Goal: Task Accomplishment & Management: Complete application form

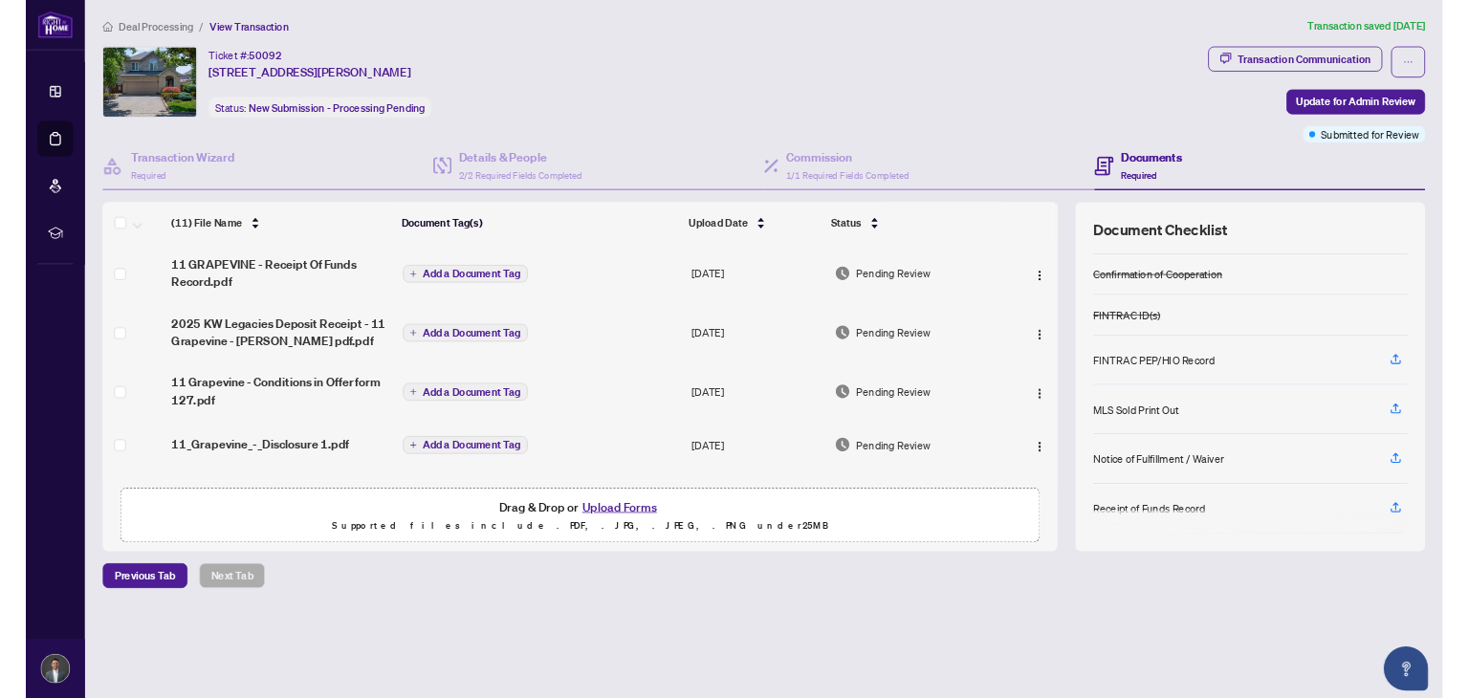
scroll to position [96, 0]
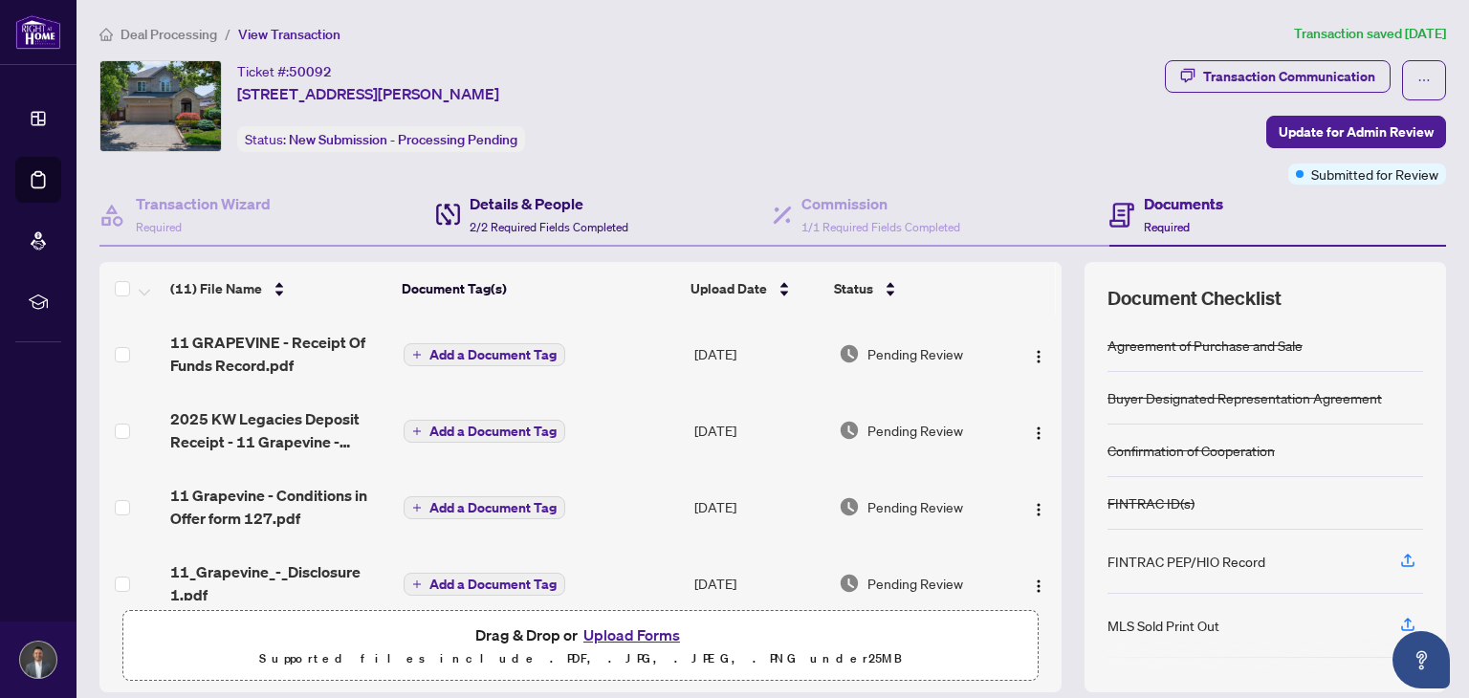
click at [483, 209] on h4 "Details & People" at bounding box center [549, 203] width 159 height 23
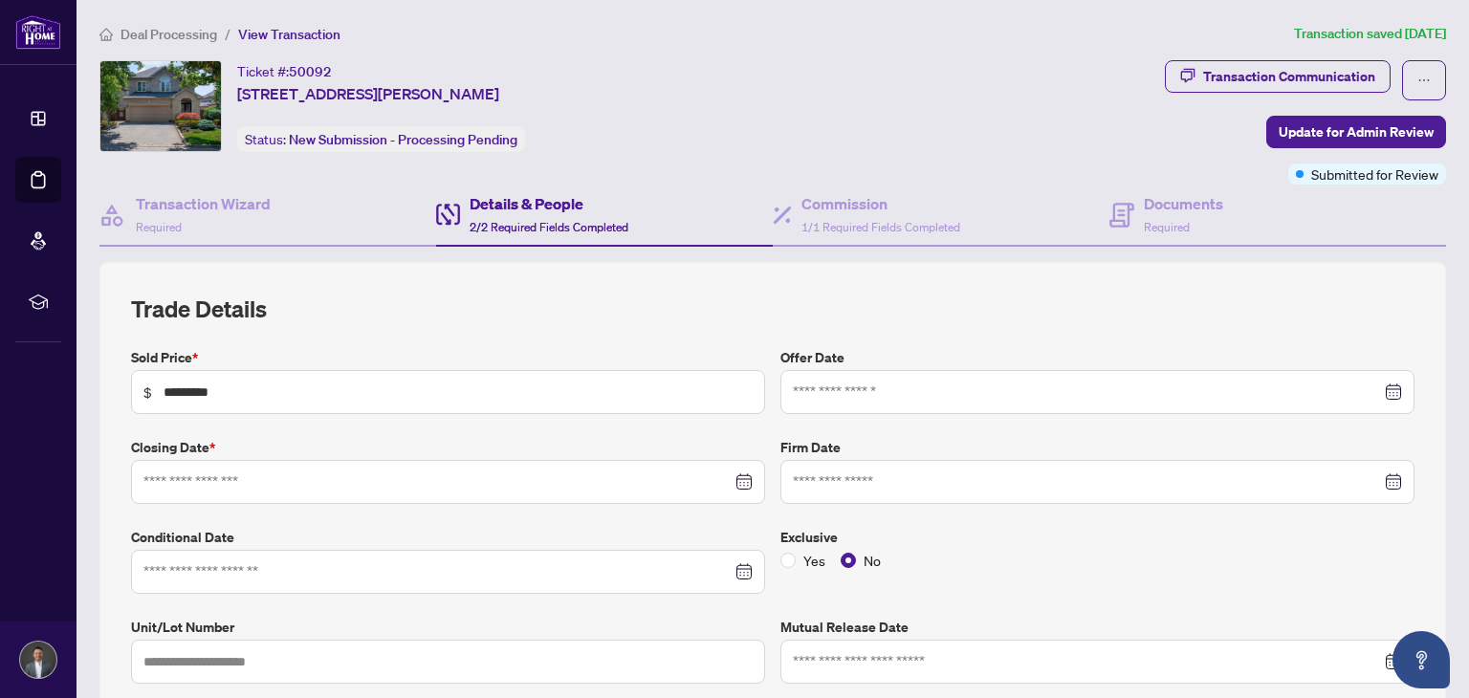
type input "**********"
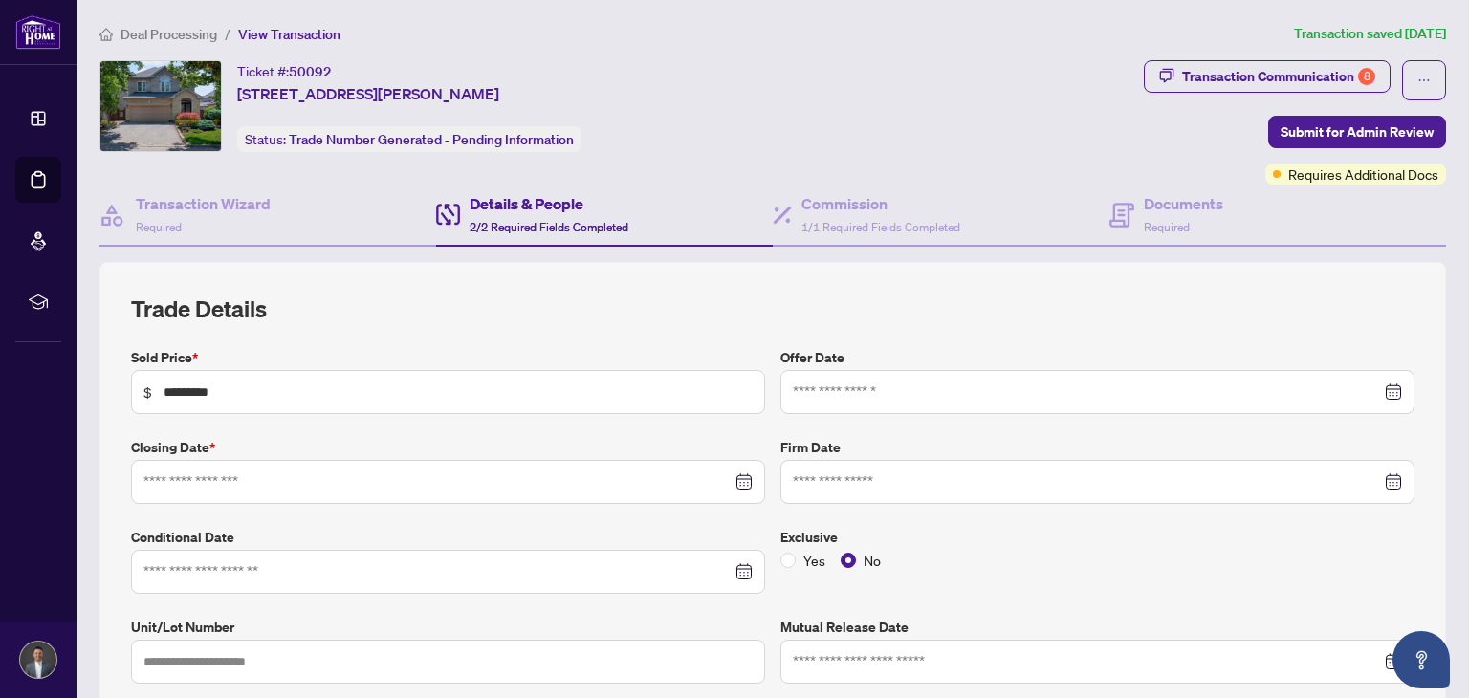
type input "**********"
click at [1252, 76] on div "Transaction Communication 8" at bounding box center [1278, 76] width 193 height 31
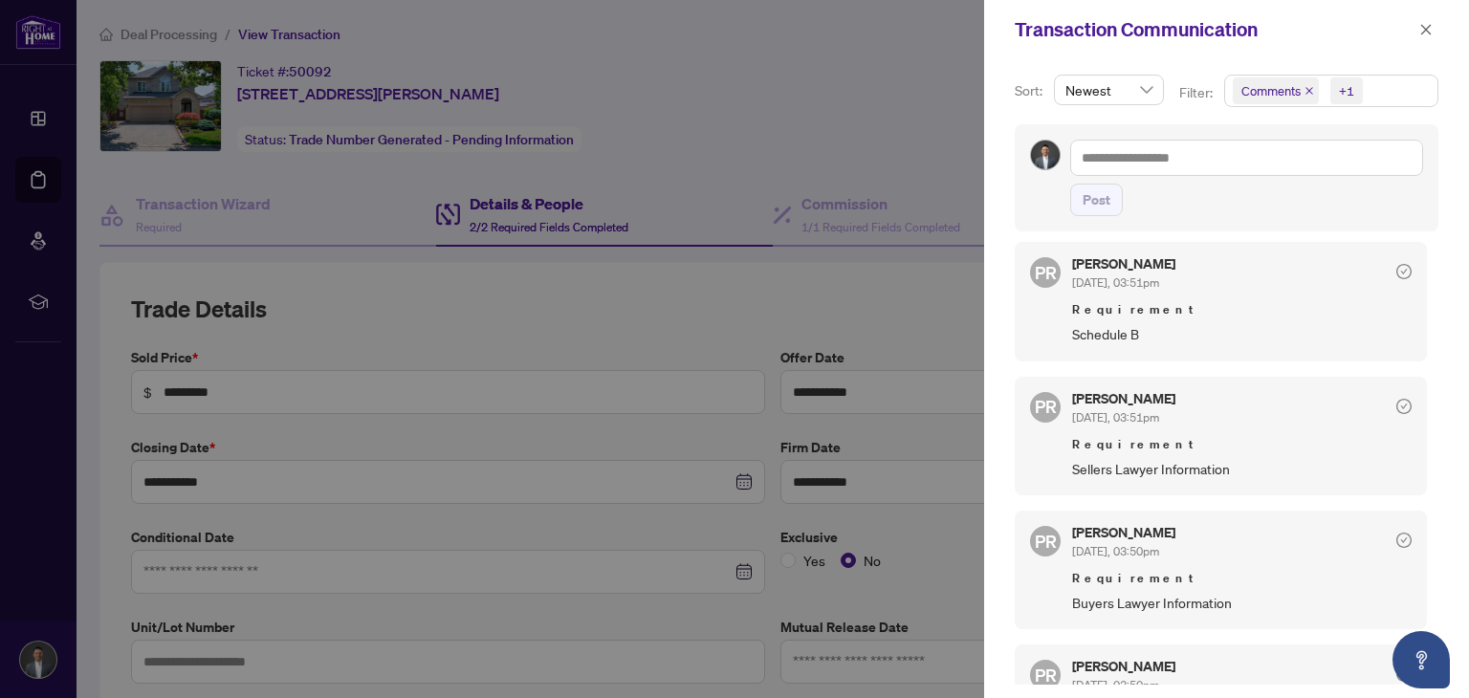
scroll to position [755, 0]
click at [766, 114] on div at bounding box center [734, 349] width 1469 height 698
click at [1425, 28] on icon "close" at bounding box center [1425, 29] width 13 height 13
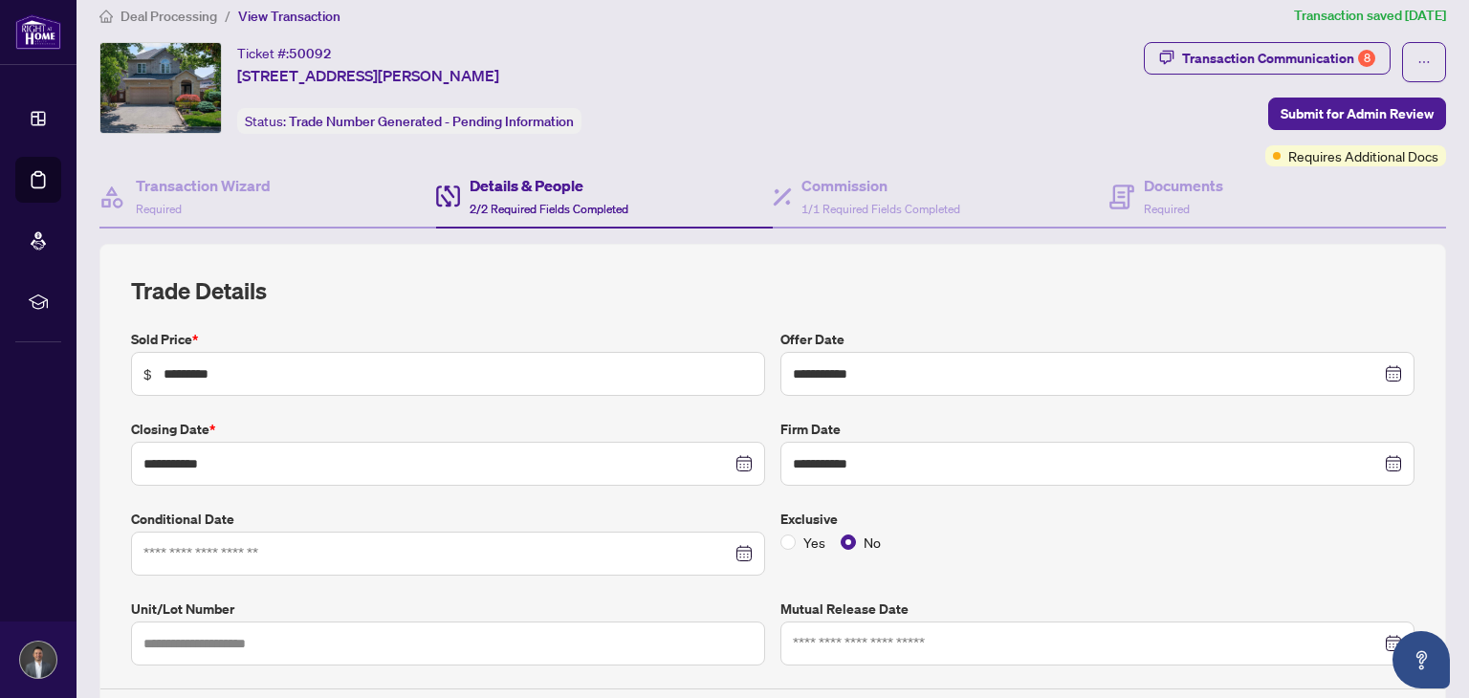
scroll to position [0, 0]
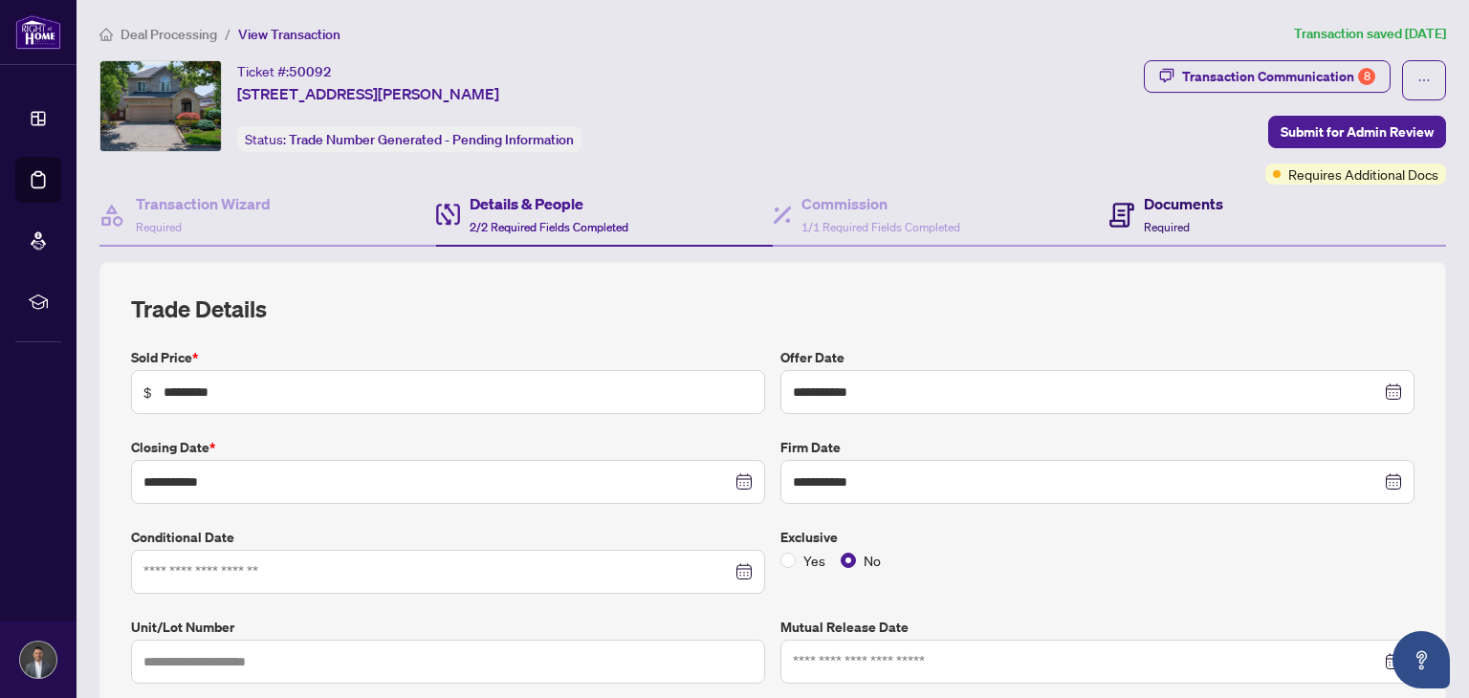
click at [1129, 219] on div "Documents Required" at bounding box center [1166, 214] width 114 height 45
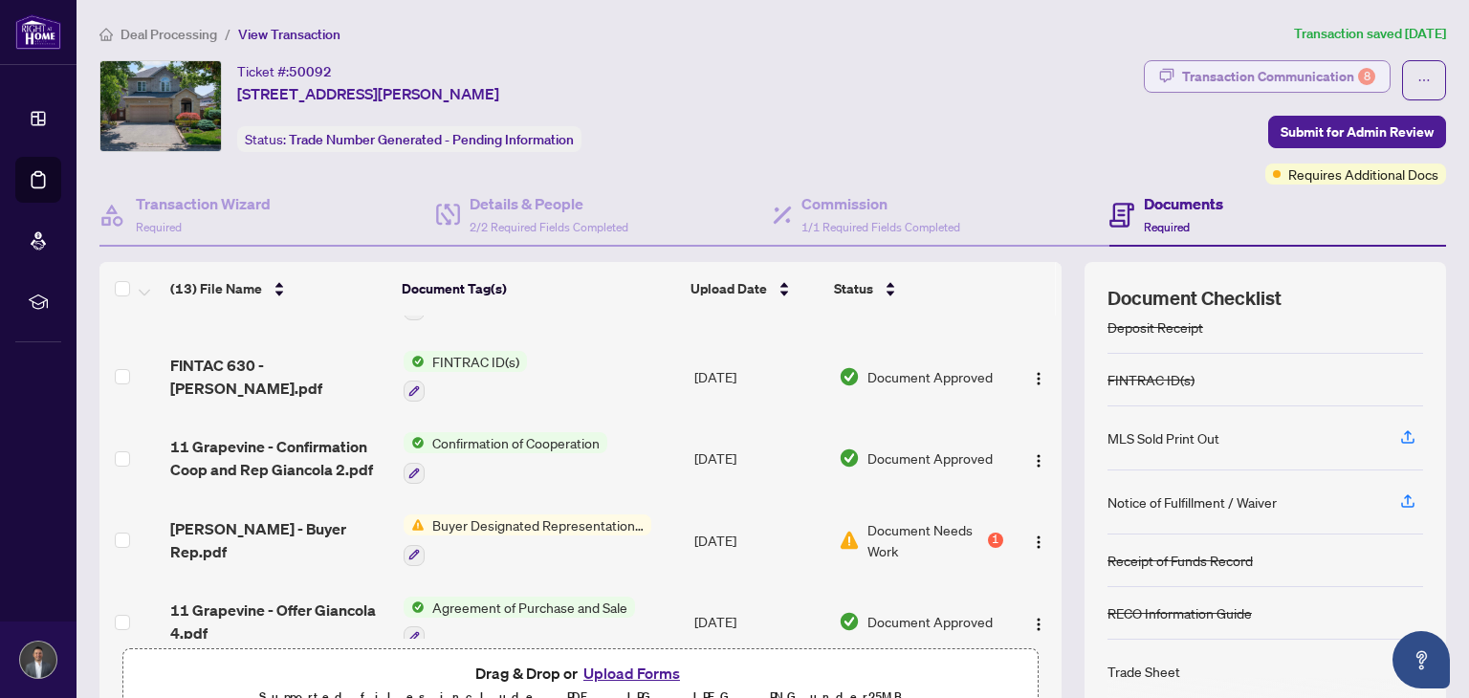
click at [1294, 77] on div "Transaction Communication 8" at bounding box center [1278, 76] width 193 height 31
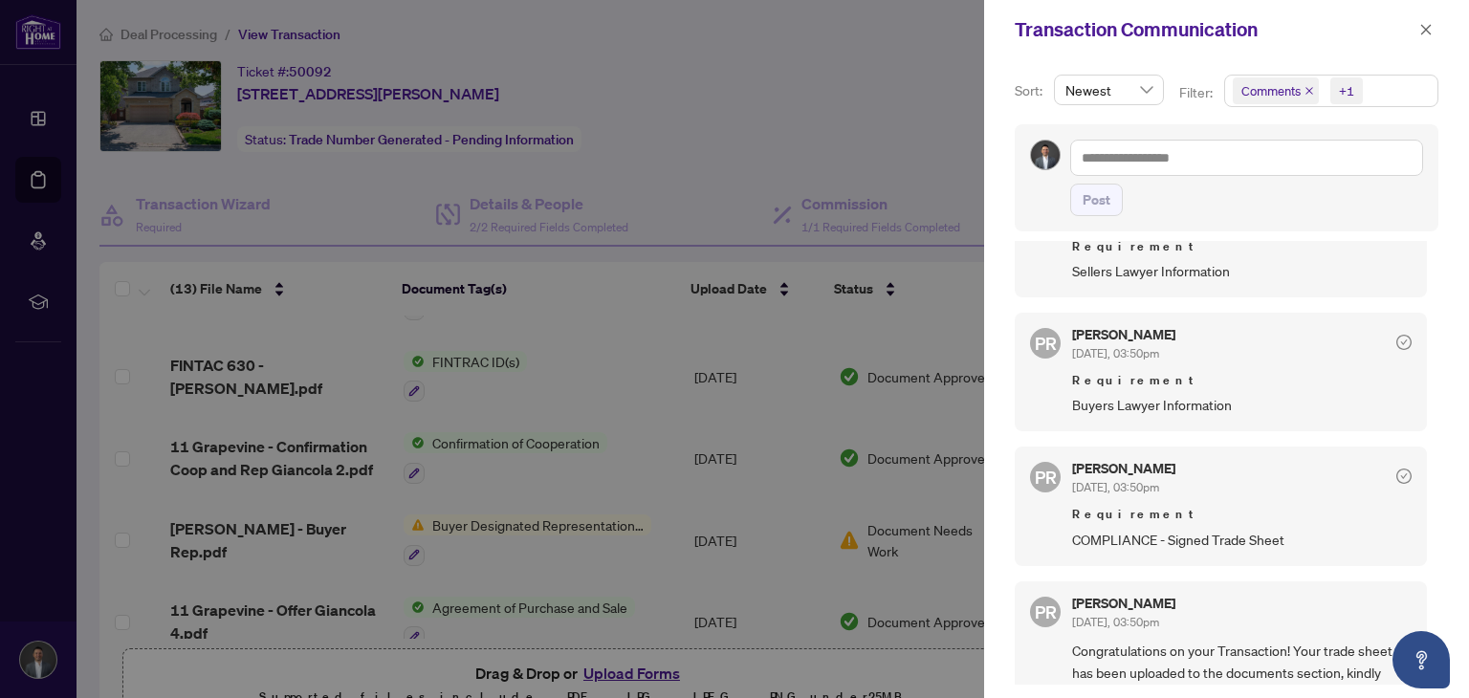
scroll to position [1042, 0]
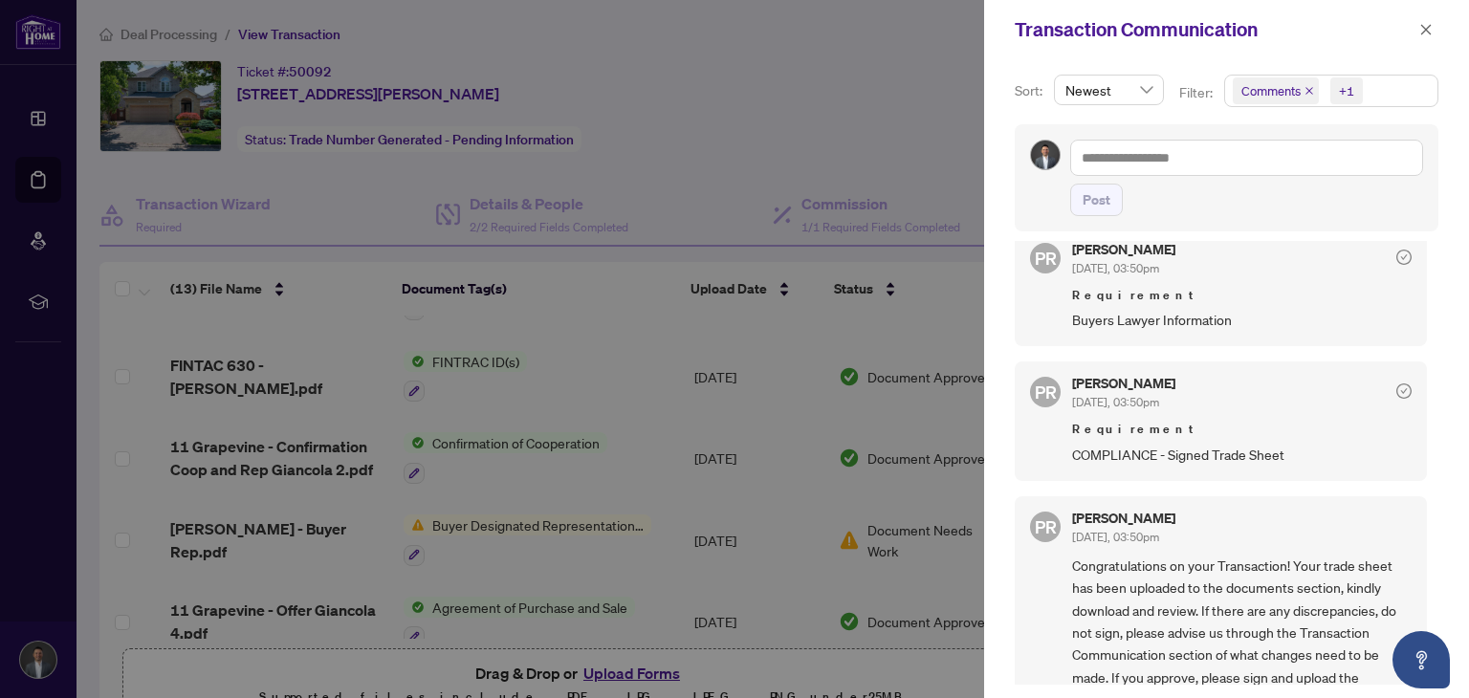
click at [830, 98] on div at bounding box center [734, 349] width 1469 height 698
click at [1427, 32] on icon "close" at bounding box center [1426, 29] width 11 height 11
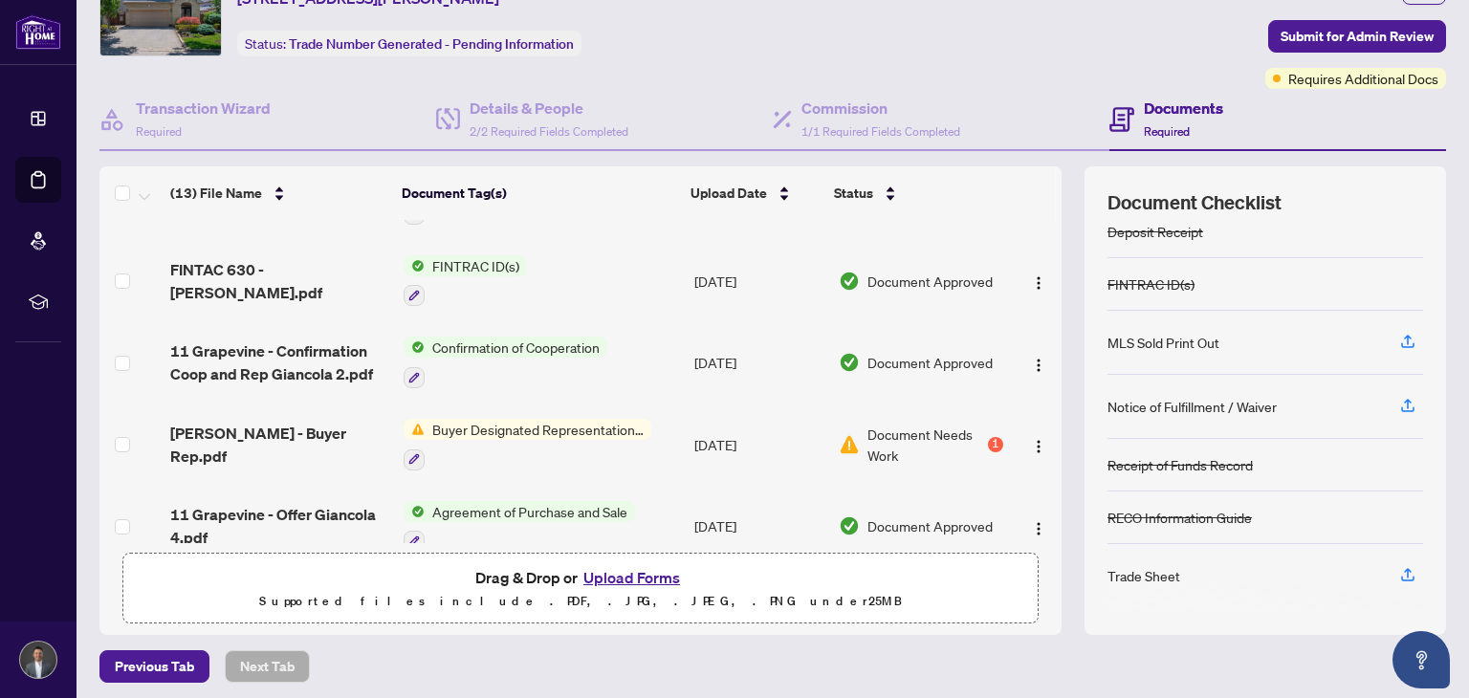
scroll to position [100, 0]
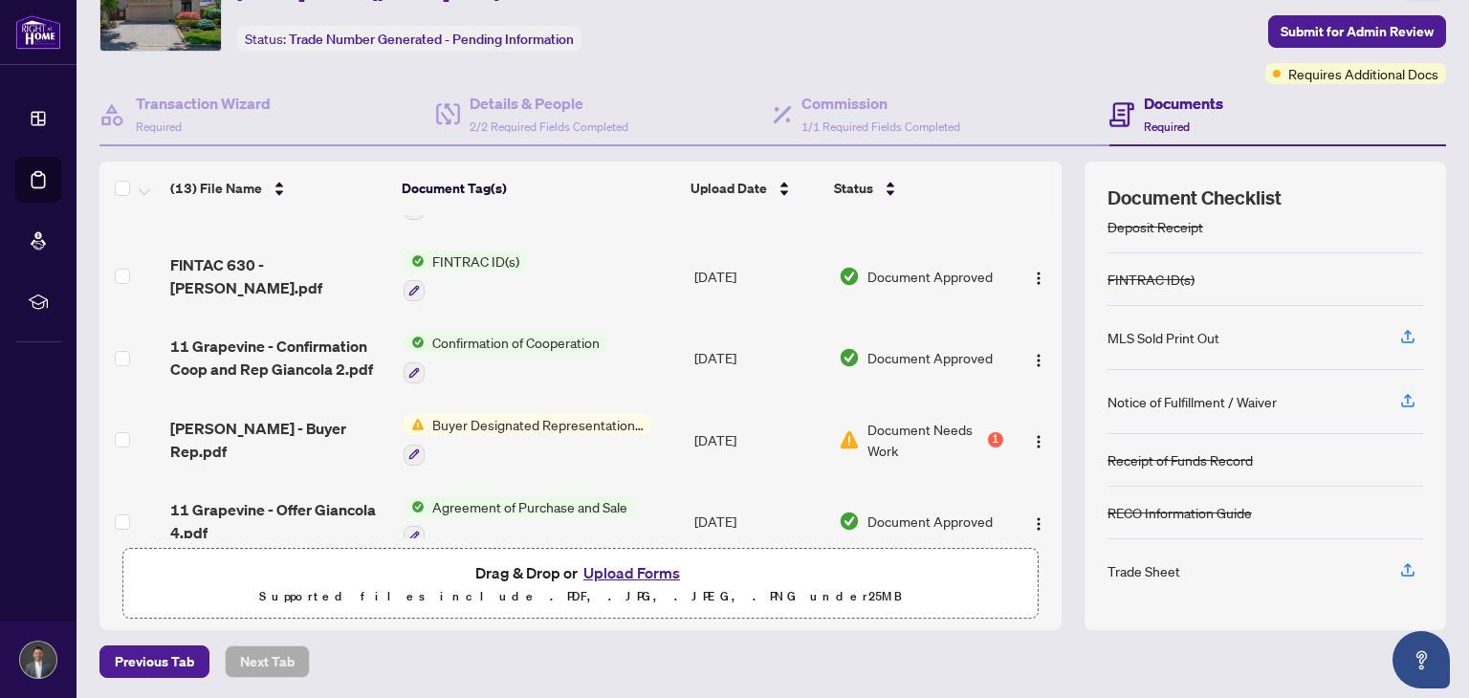
click at [637, 563] on button "Upload Forms" at bounding box center [632, 572] width 108 height 25
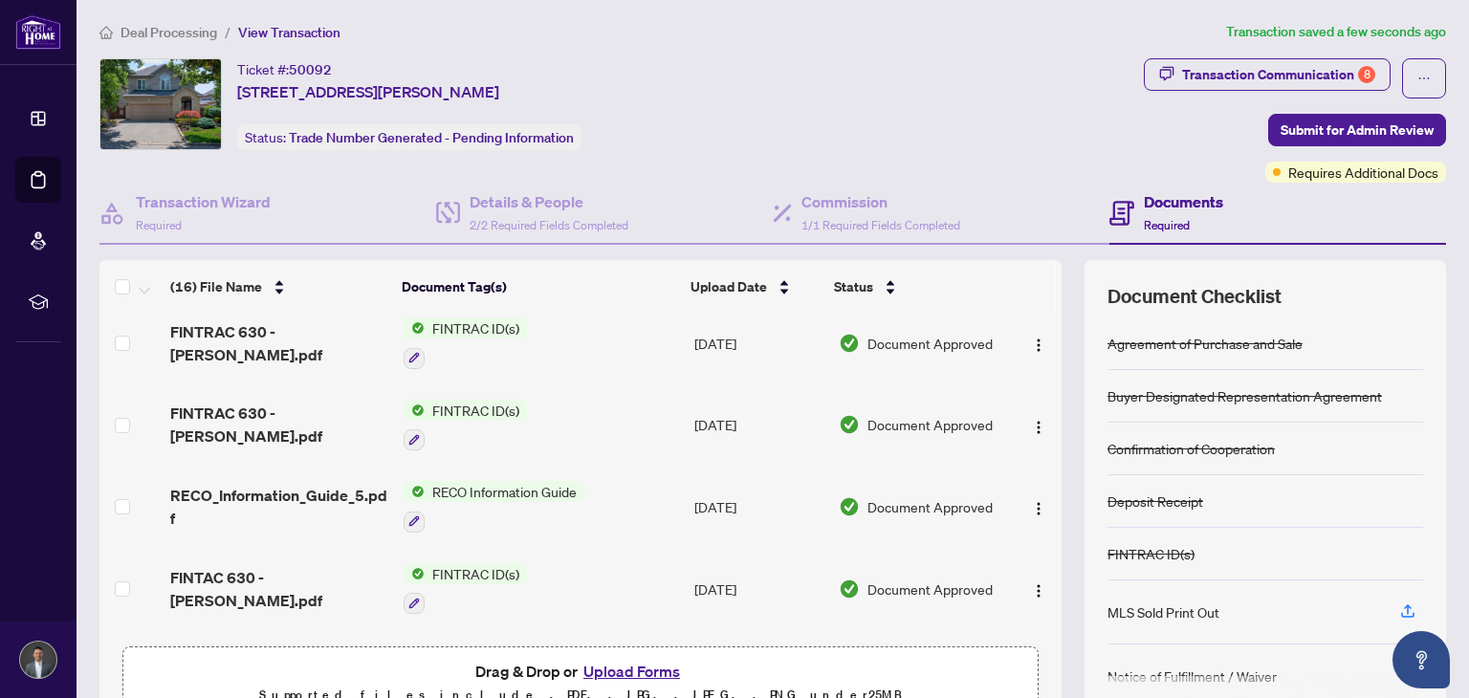
scroll to position [0, 0]
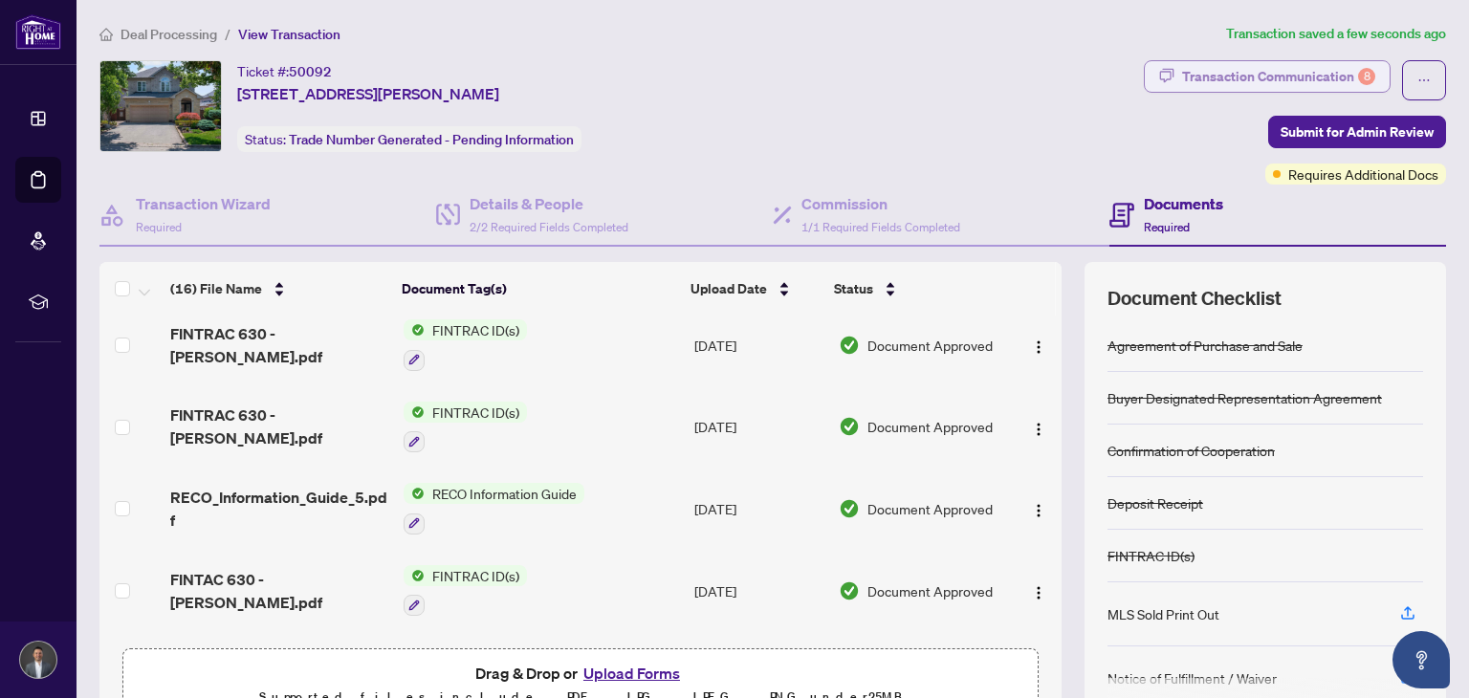
click at [1274, 79] on div "Transaction Communication 8" at bounding box center [1278, 76] width 193 height 31
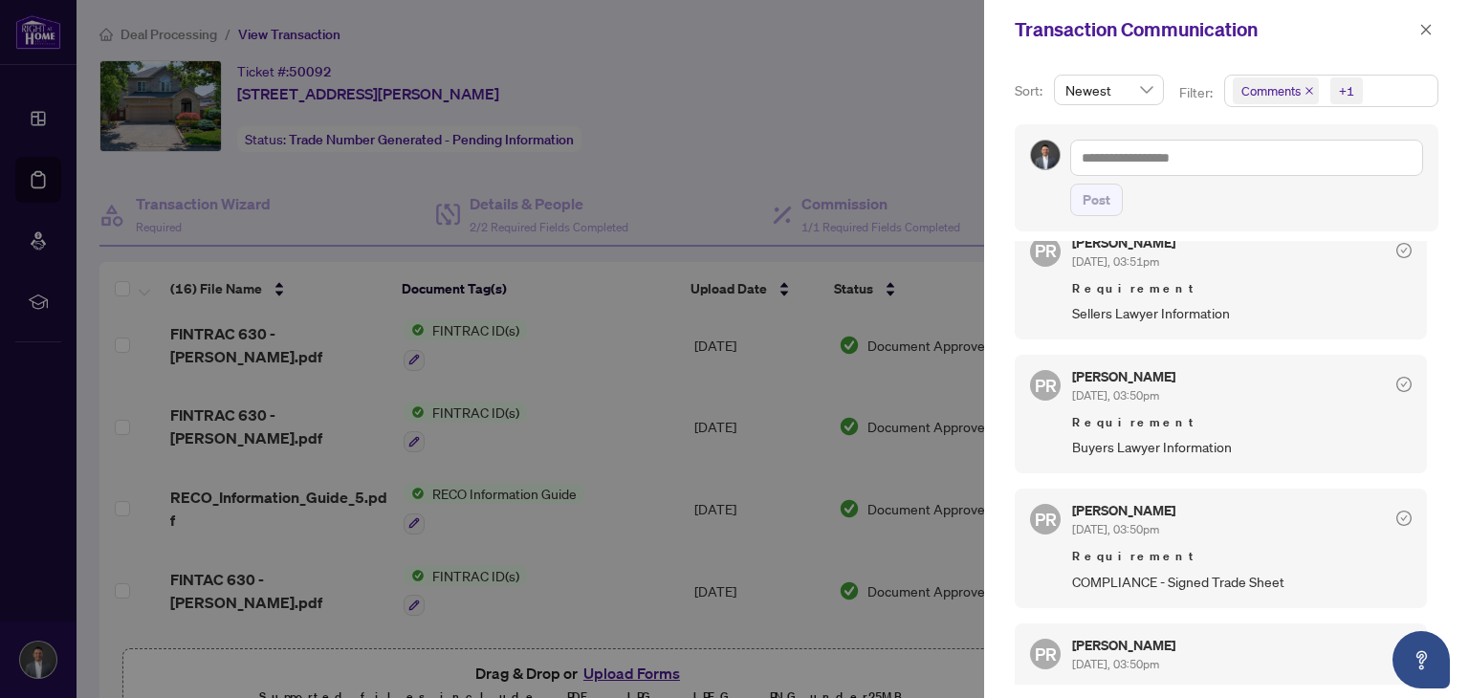
scroll to position [956, 0]
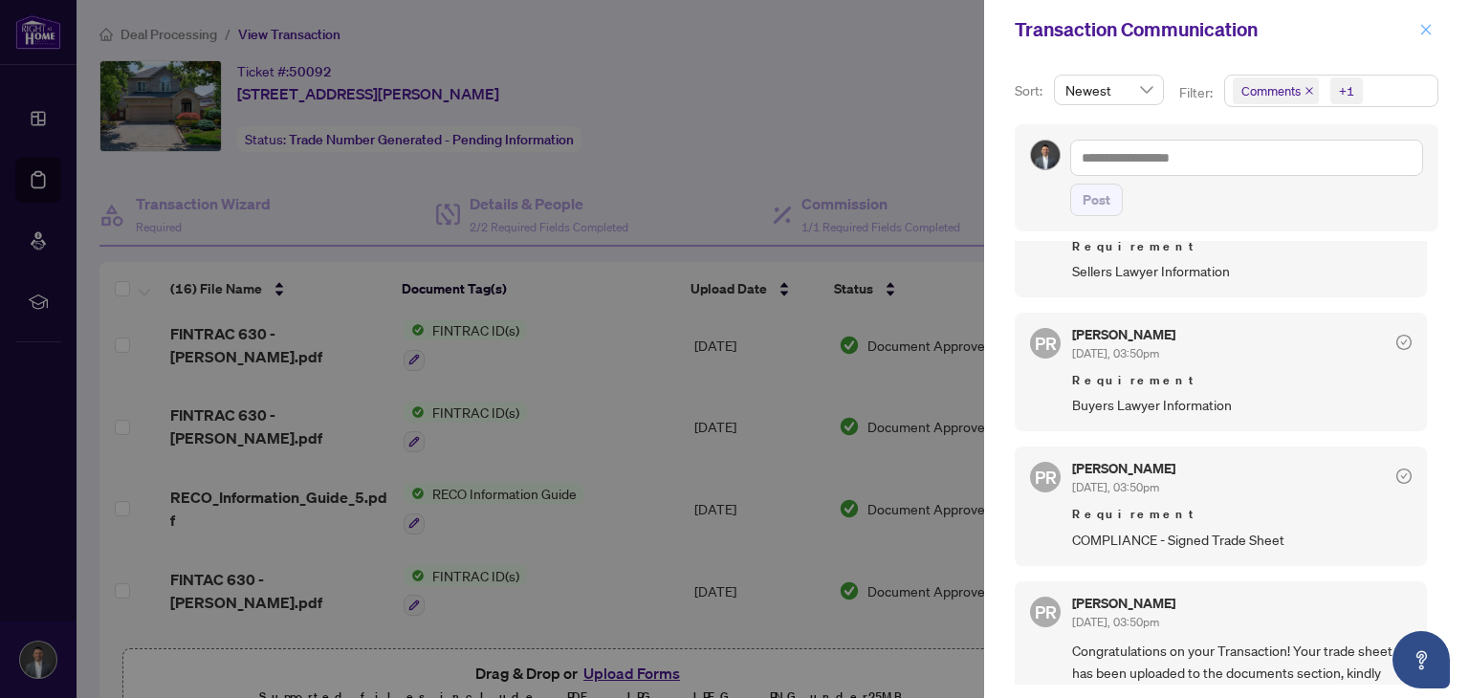
click at [1435, 24] on button "button" at bounding box center [1426, 29] width 25 height 23
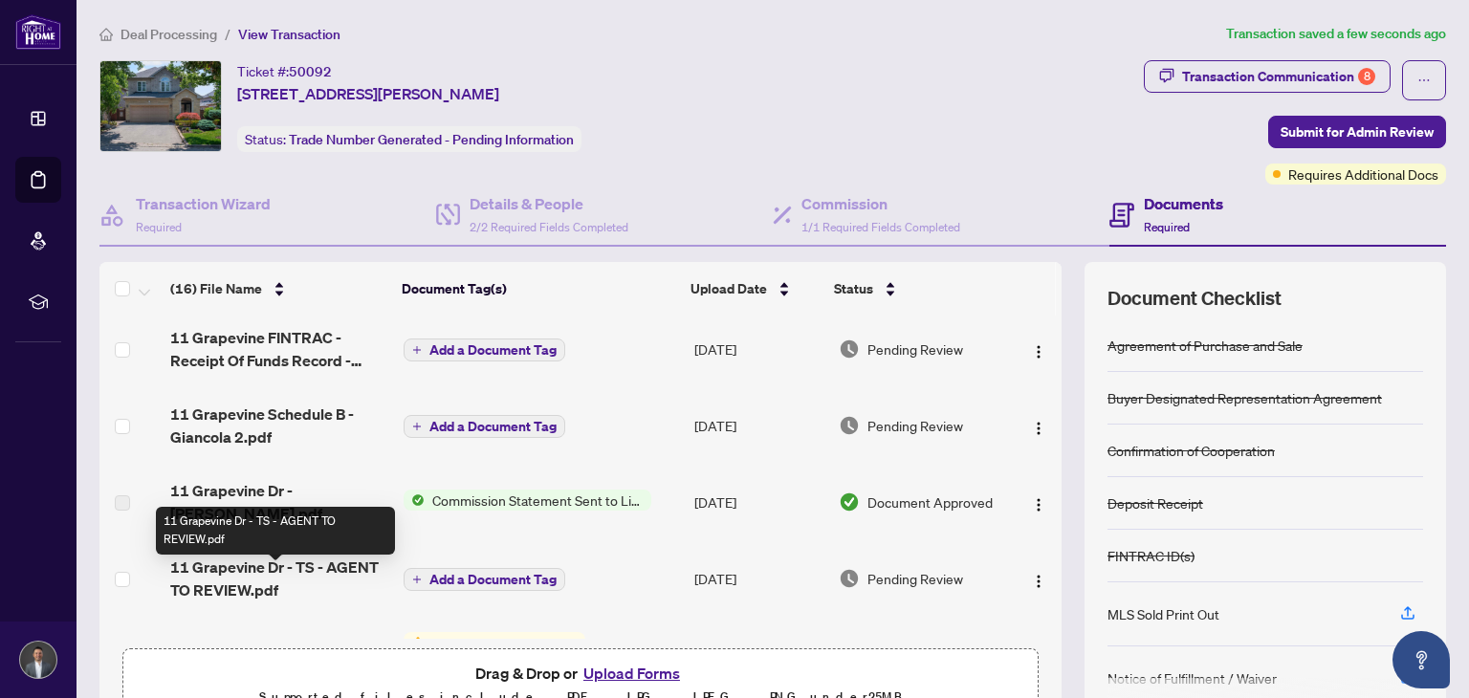
scroll to position [37, 0]
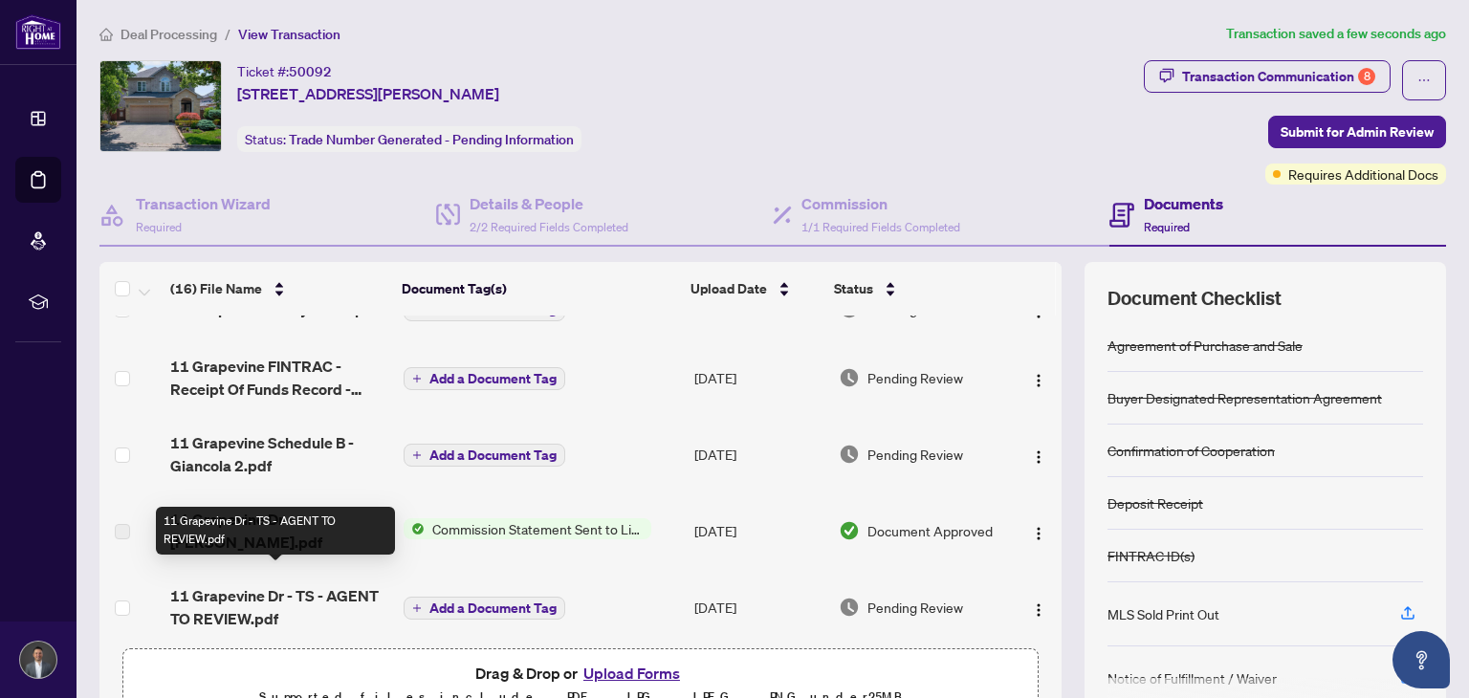
click at [335, 584] on span "11 Grapevine Dr - TS - AGENT TO REVIEW.pdf" at bounding box center [278, 607] width 217 height 46
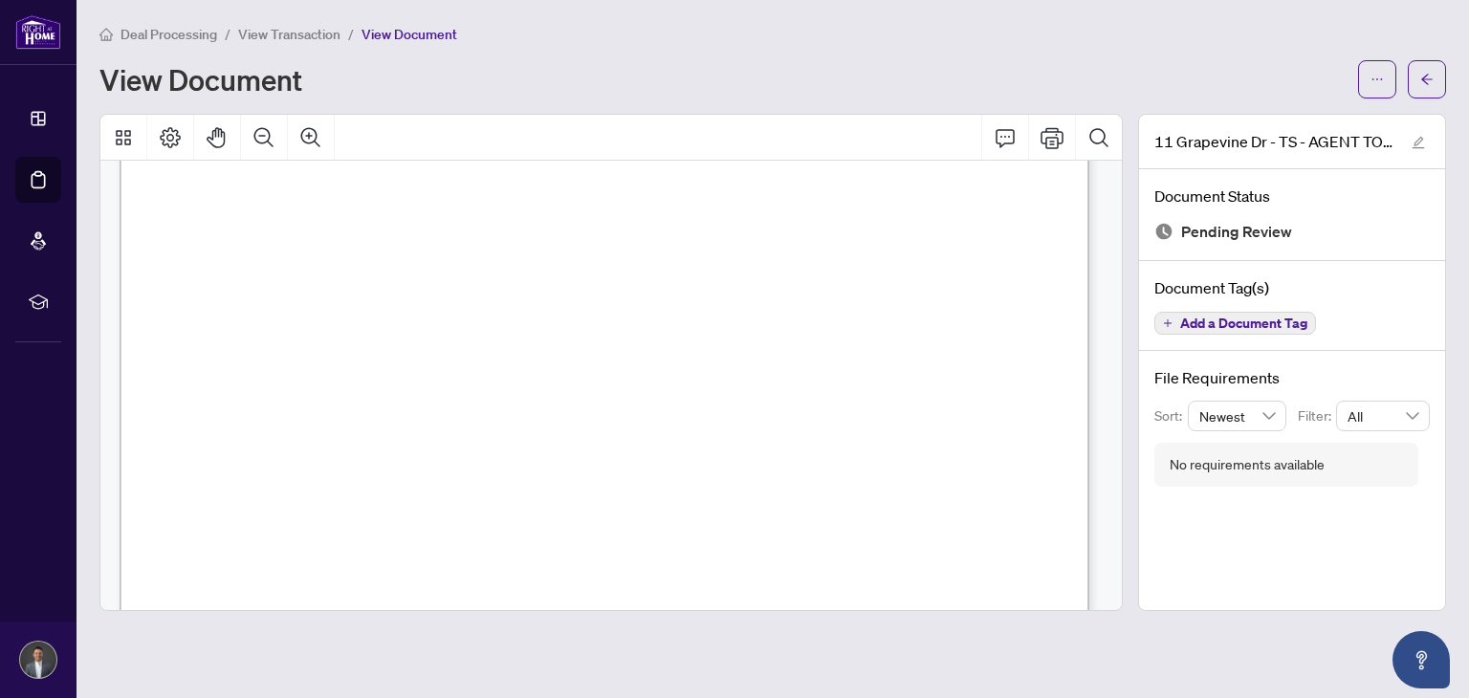
scroll to position [843, 0]
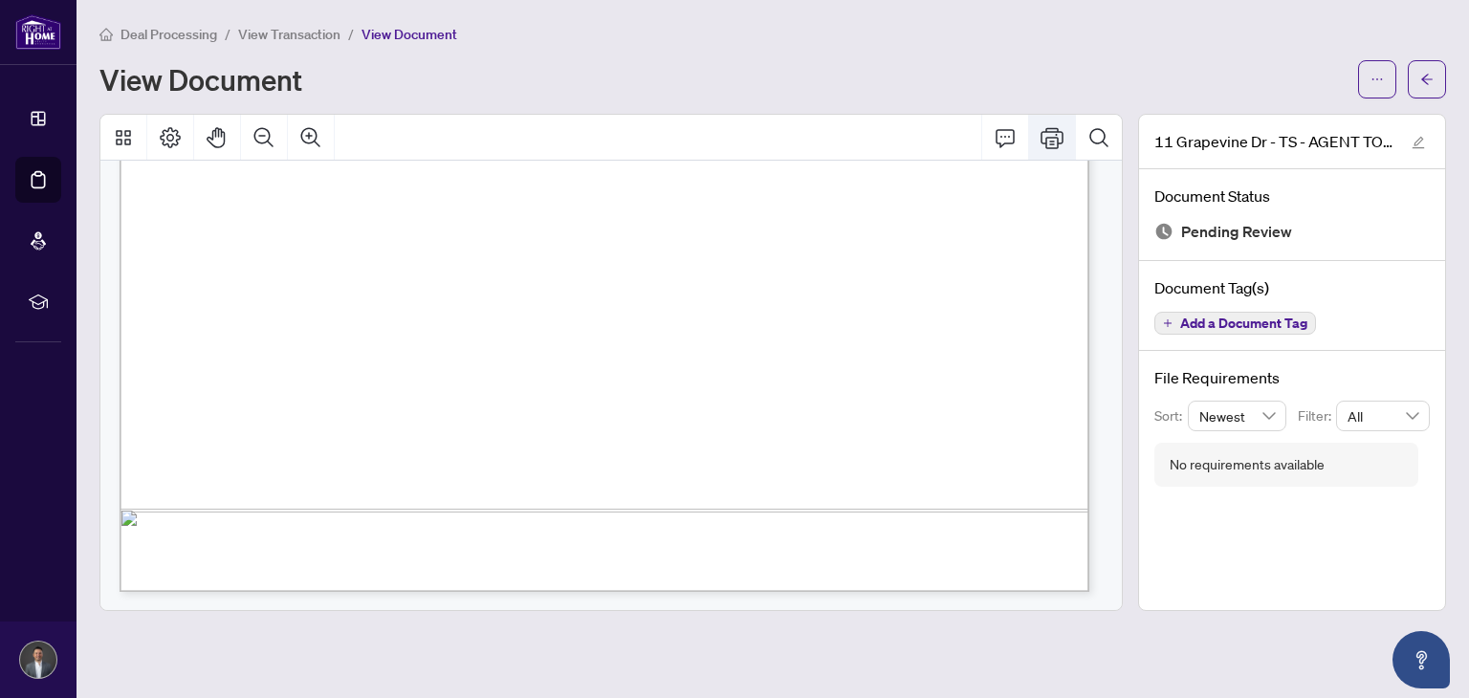
click at [1058, 143] on icon "Print" at bounding box center [1052, 137] width 23 height 23
click at [436, 77] on div "View Document" at bounding box center [722, 79] width 1247 height 31
click at [275, 39] on span "View Transaction" at bounding box center [289, 34] width 102 height 17
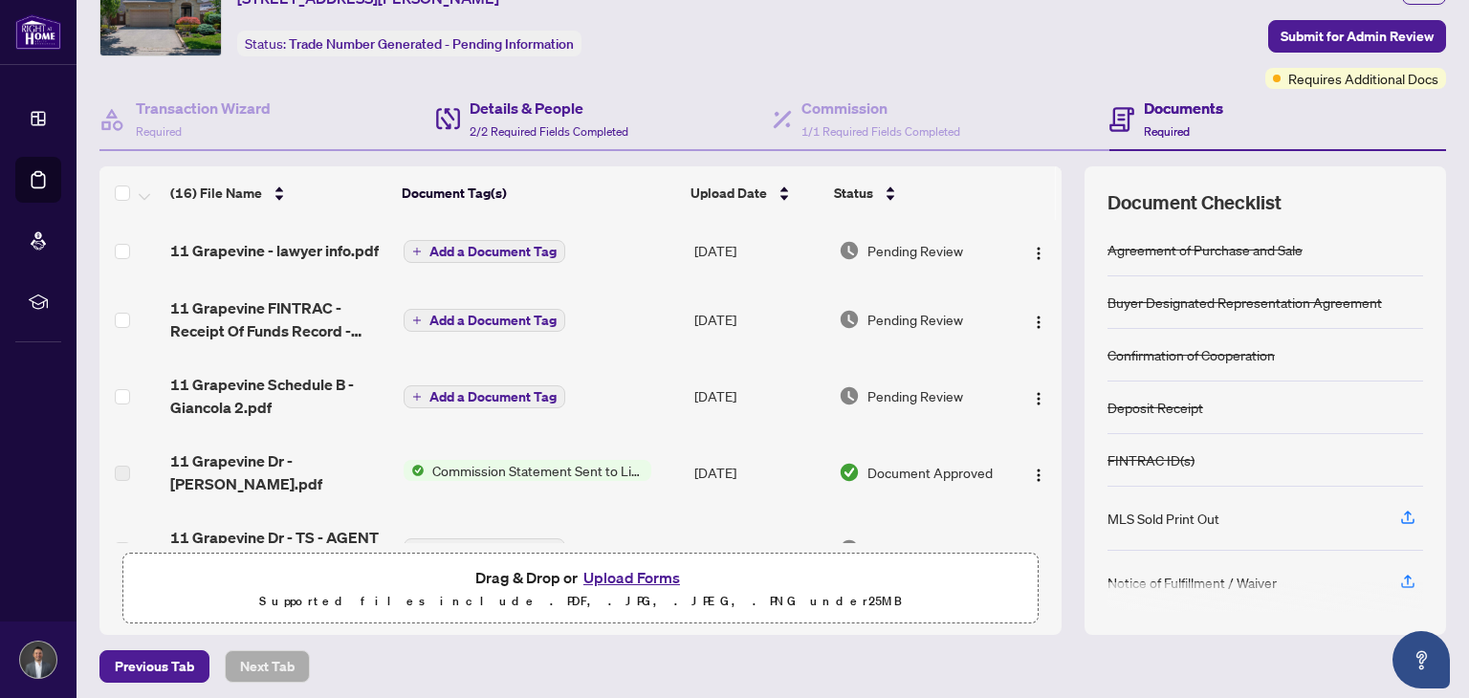
scroll to position [100, 0]
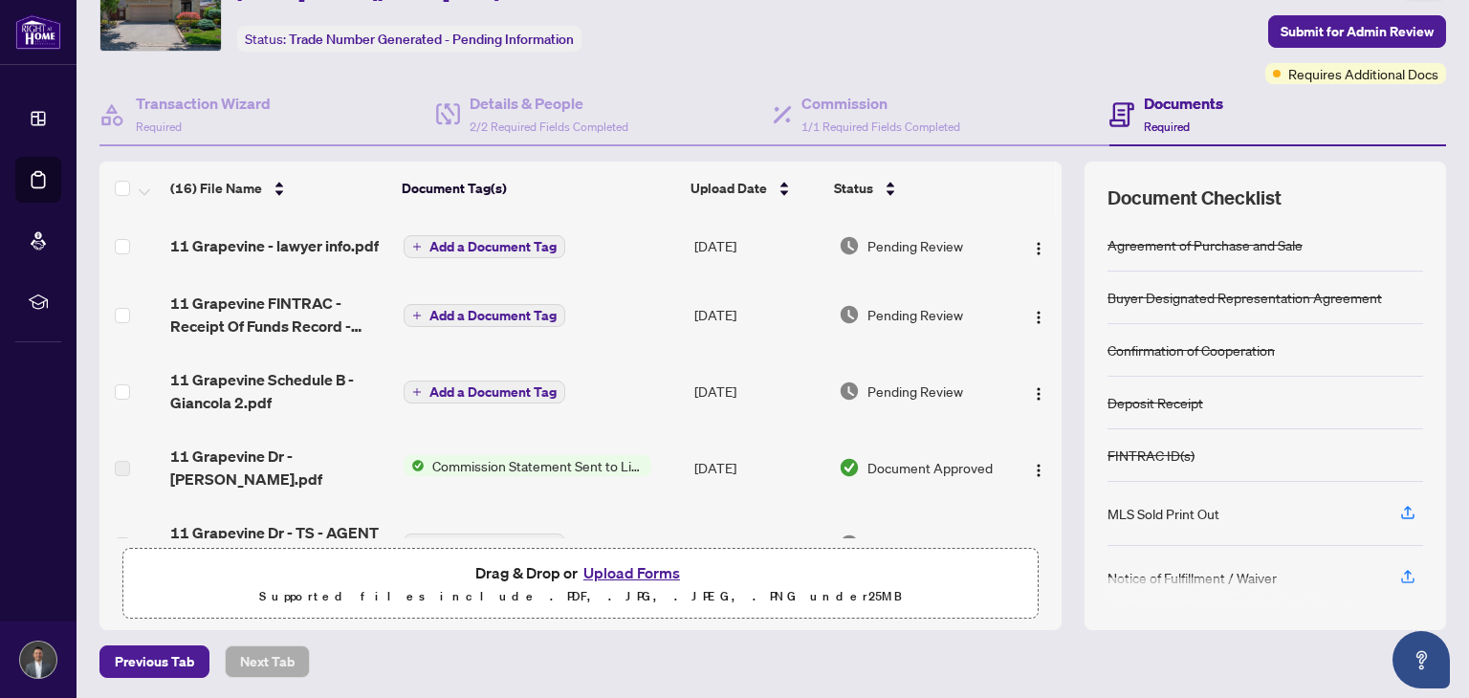
click at [603, 568] on button "Upload Forms" at bounding box center [632, 572] width 108 height 25
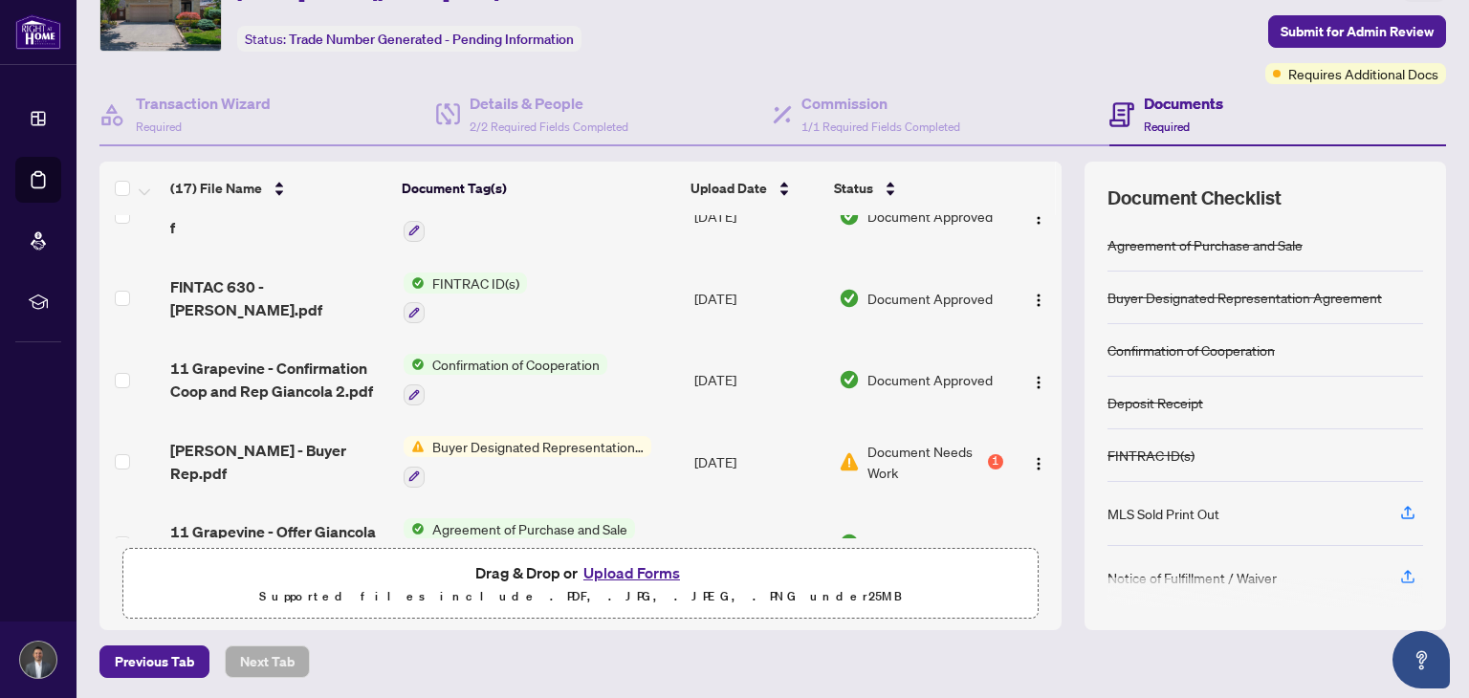
scroll to position [982, 0]
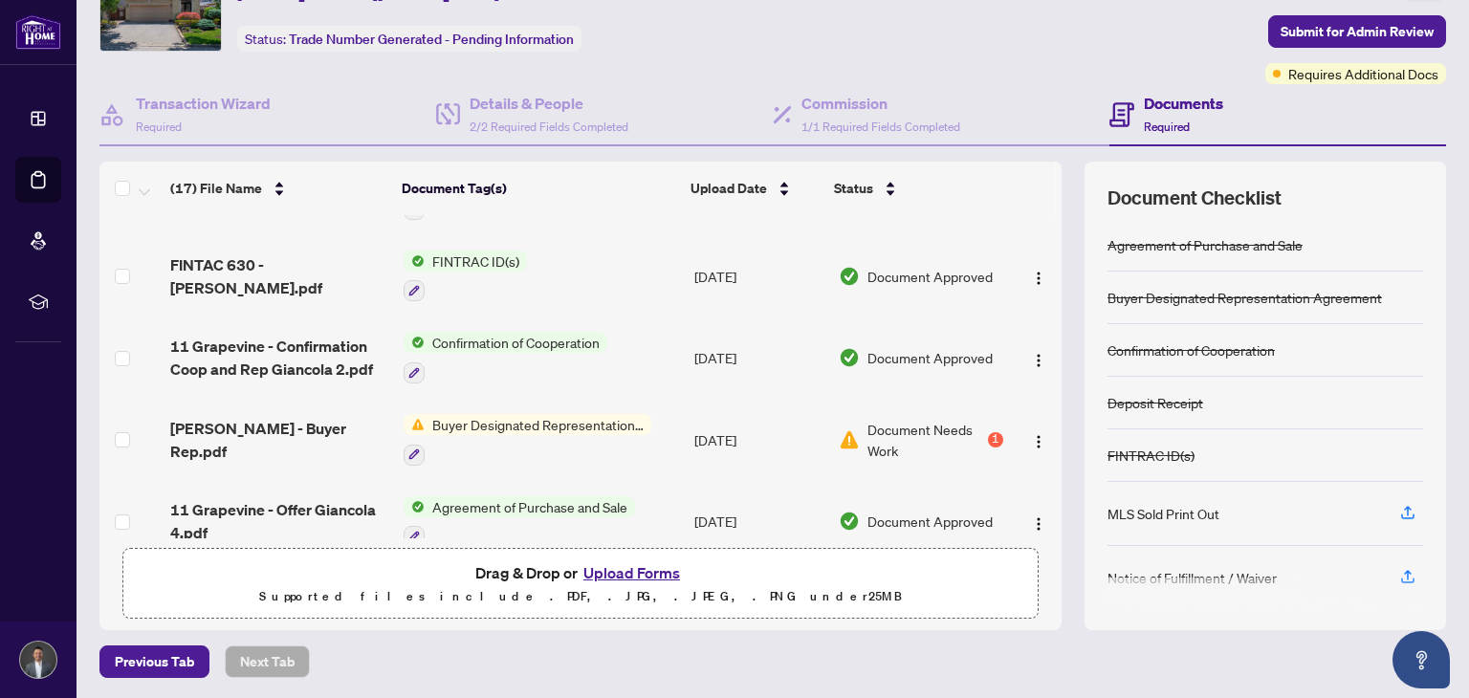
click at [626, 573] on button "Upload Forms" at bounding box center [632, 572] width 108 height 25
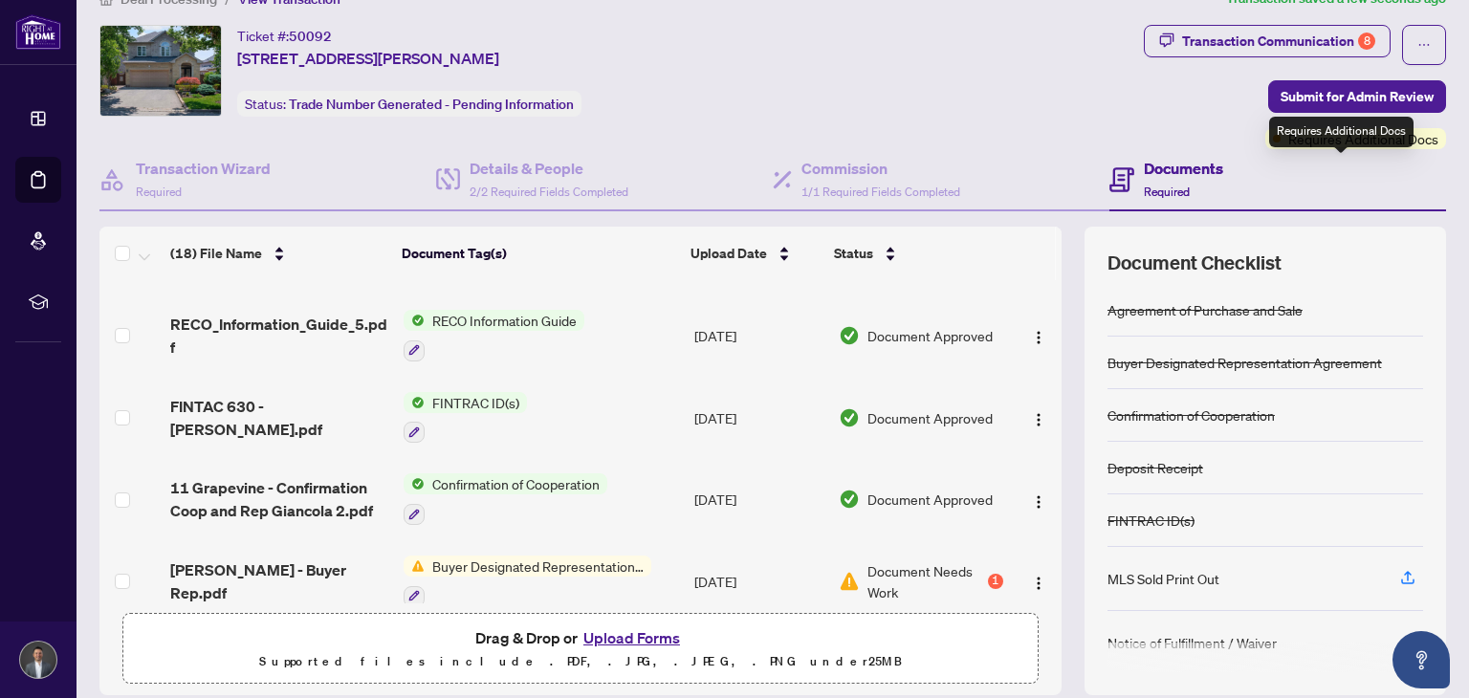
scroll to position [0, 0]
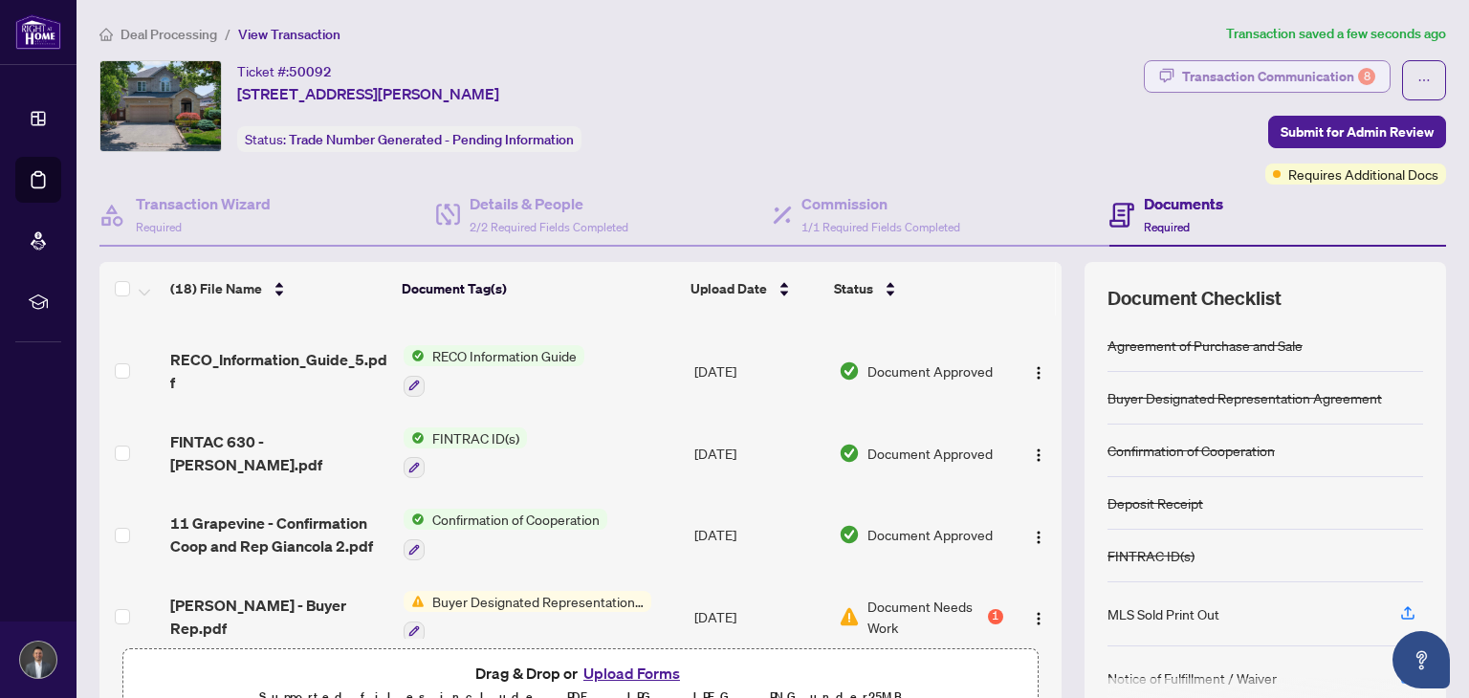
click at [1328, 84] on div "Transaction Communication 8" at bounding box center [1278, 76] width 193 height 31
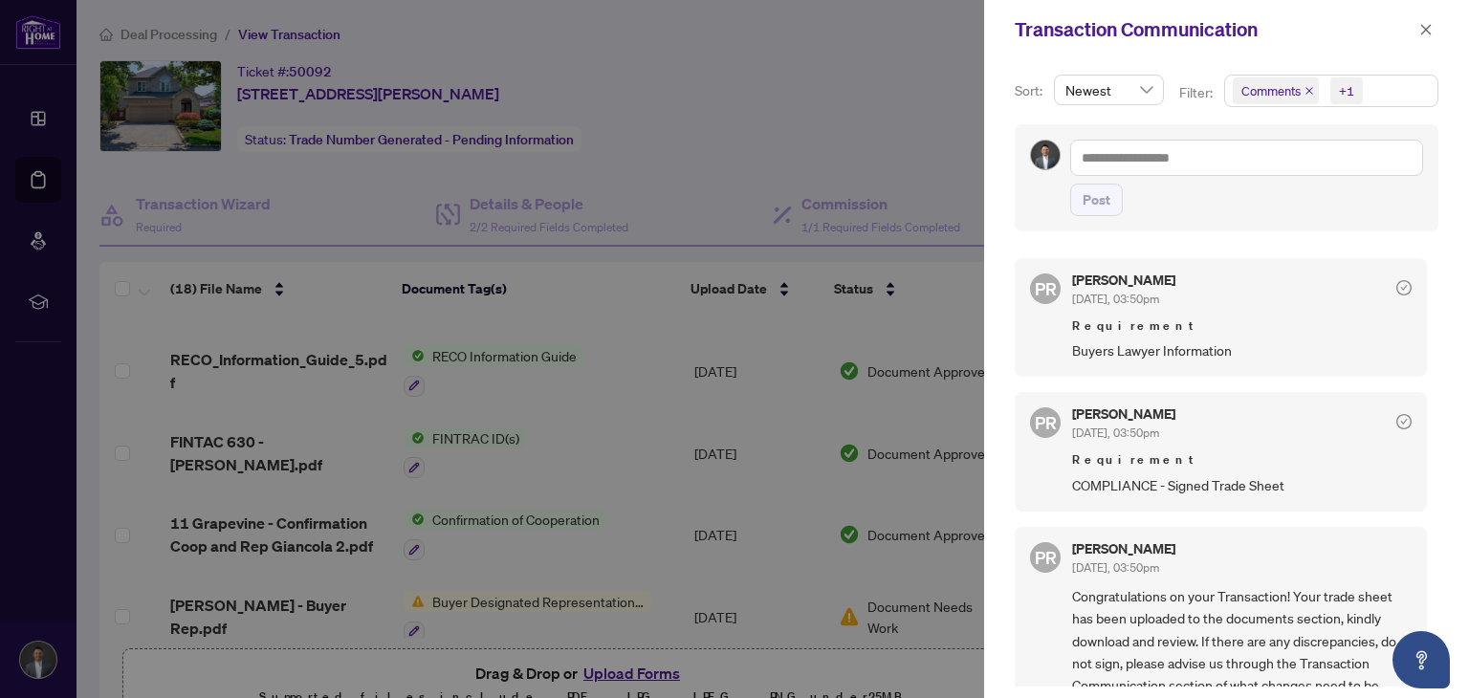
scroll to position [1042, 0]
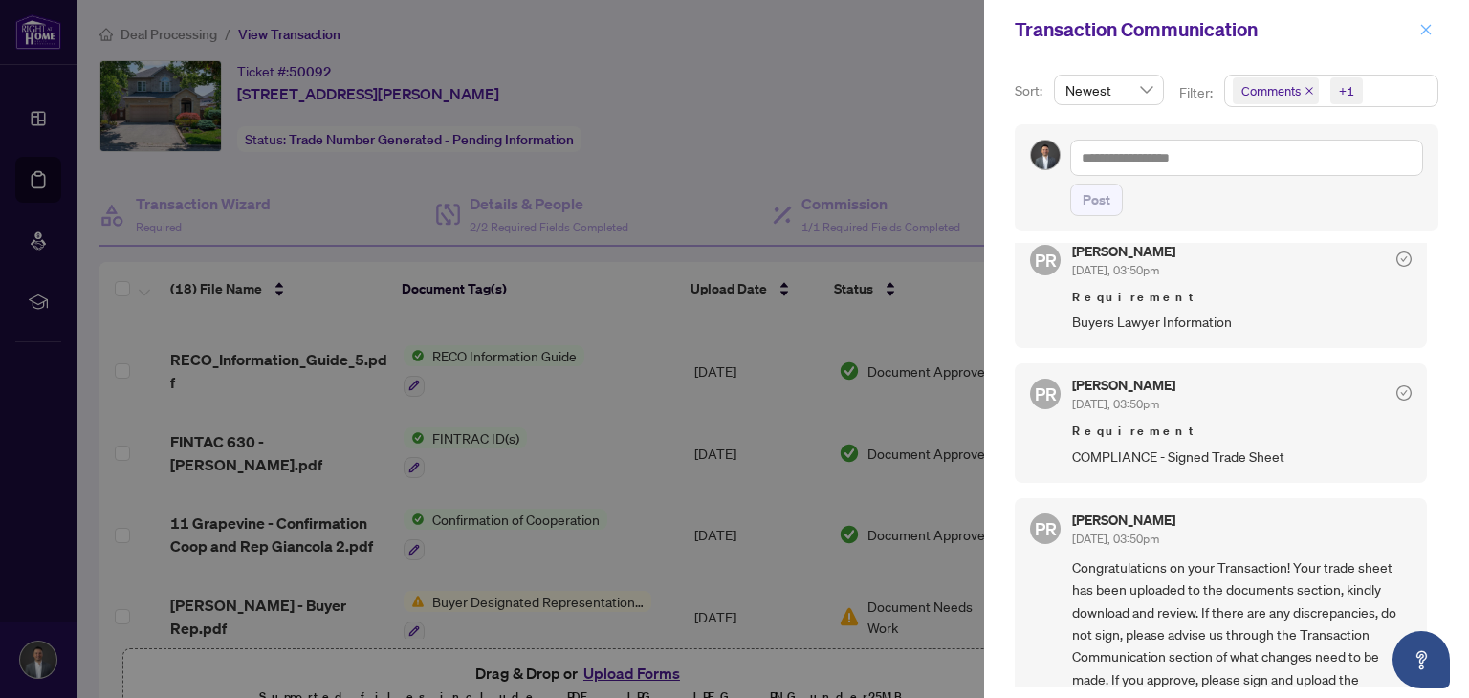
click at [1428, 24] on icon "close" at bounding box center [1425, 29] width 13 height 13
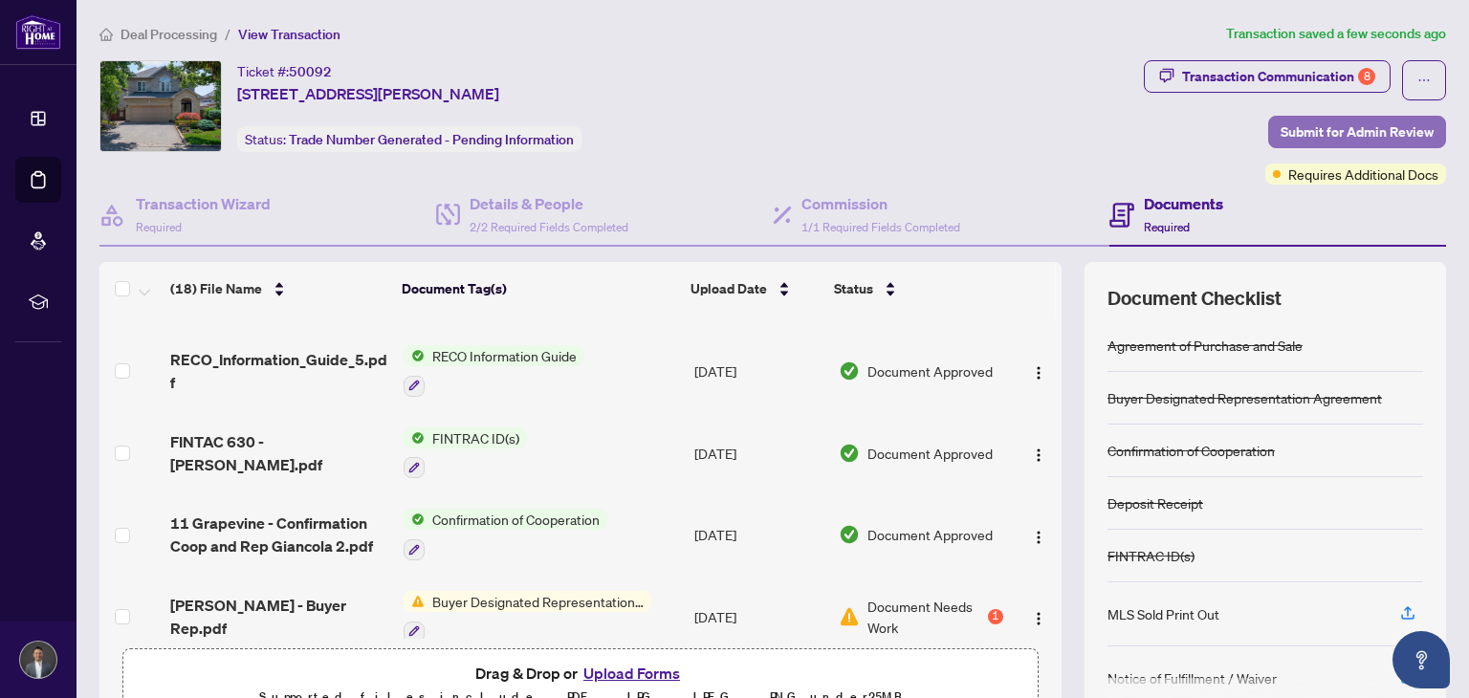
click at [1336, 143] on span "Submit for Admin Review" at bounding box center [1357, 132] width 153 height 31
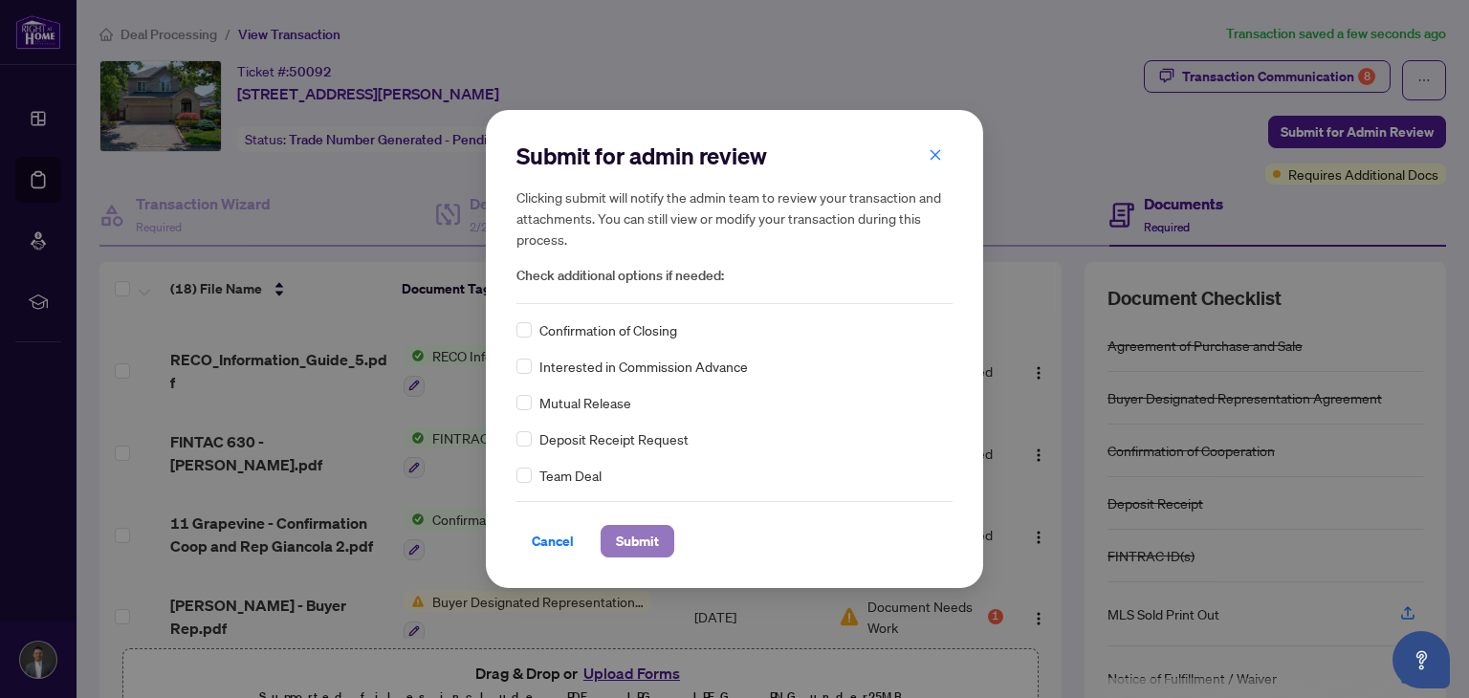
click at [640, 541] on span "Submit" at bounding box center [637, 541] width 43 height 31
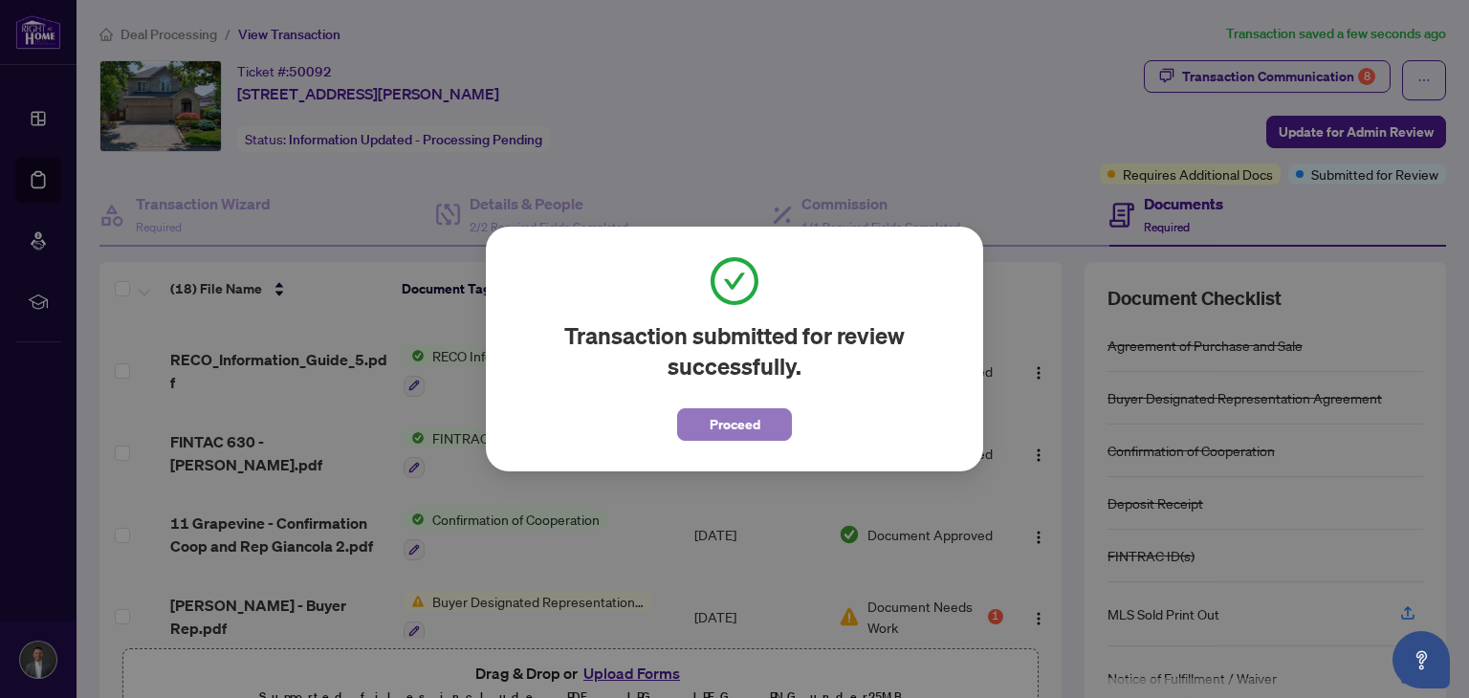
click at [781, 426] on button "Proceed" at bounding box center [734, 424] width 115 height 33
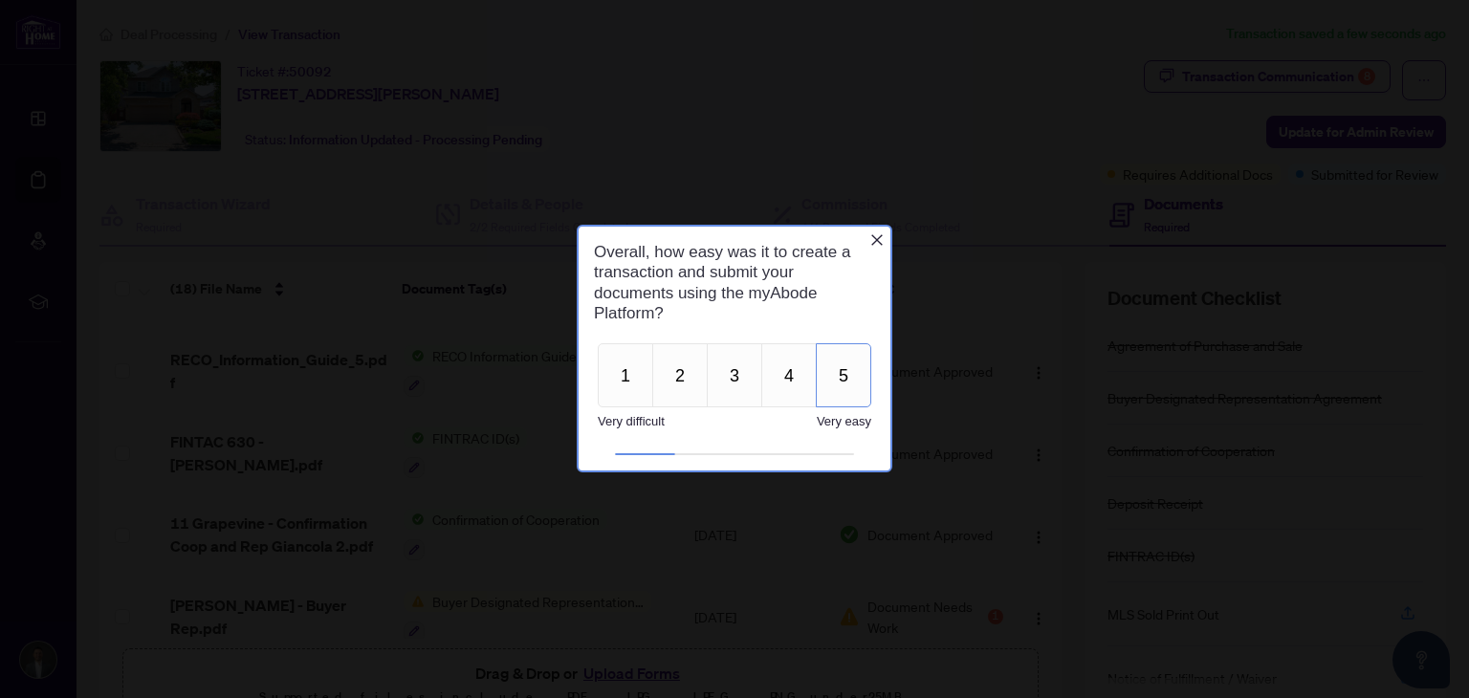
scroll to position [0, 0]
click at [843, 386] on button "5" at bounding box center [843, 375] width 55 height 64
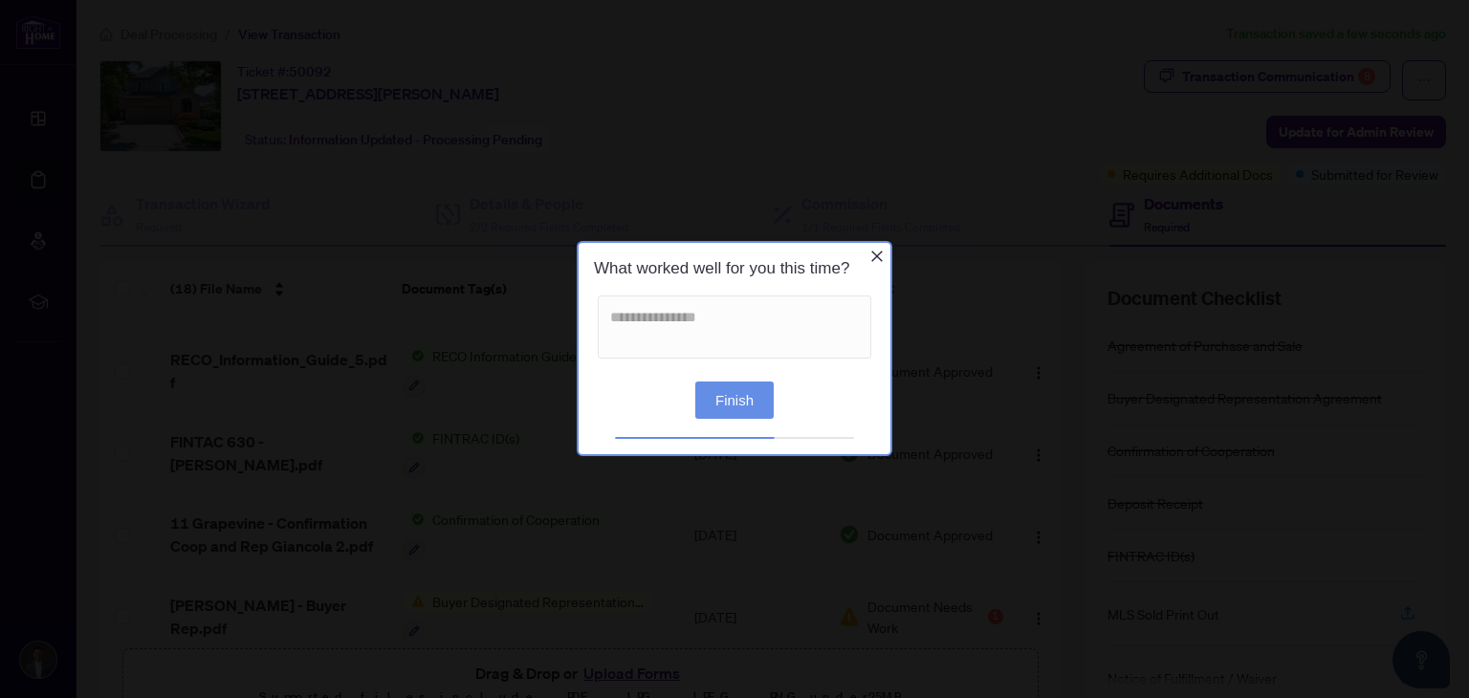
click at [748, 397] on button "Finish" at bounding box center [734, 400] width 78 height 37
